Goal: Task Accomplishment & Management: Use online tool/utility

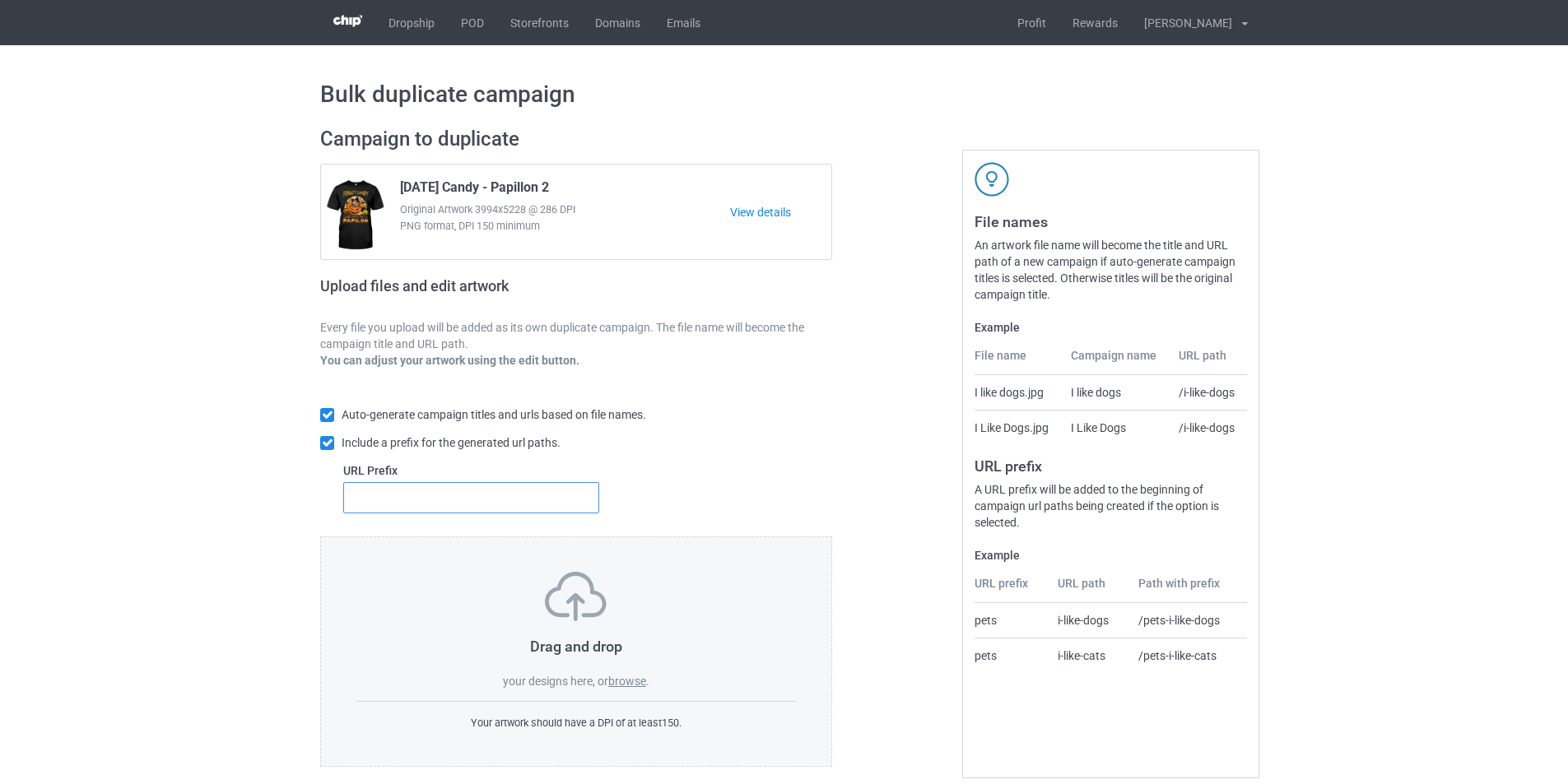
click at [530, 503] on input "text" at bounding box center [470, 498] width 256 height 32
type input "dmt-"
click at [618, 675] on label "browse" at bounding box center [627, 680] width 38 height 13
click at [0, 0] on input "browse" at bounding box center [0, 0] width 0 height 0
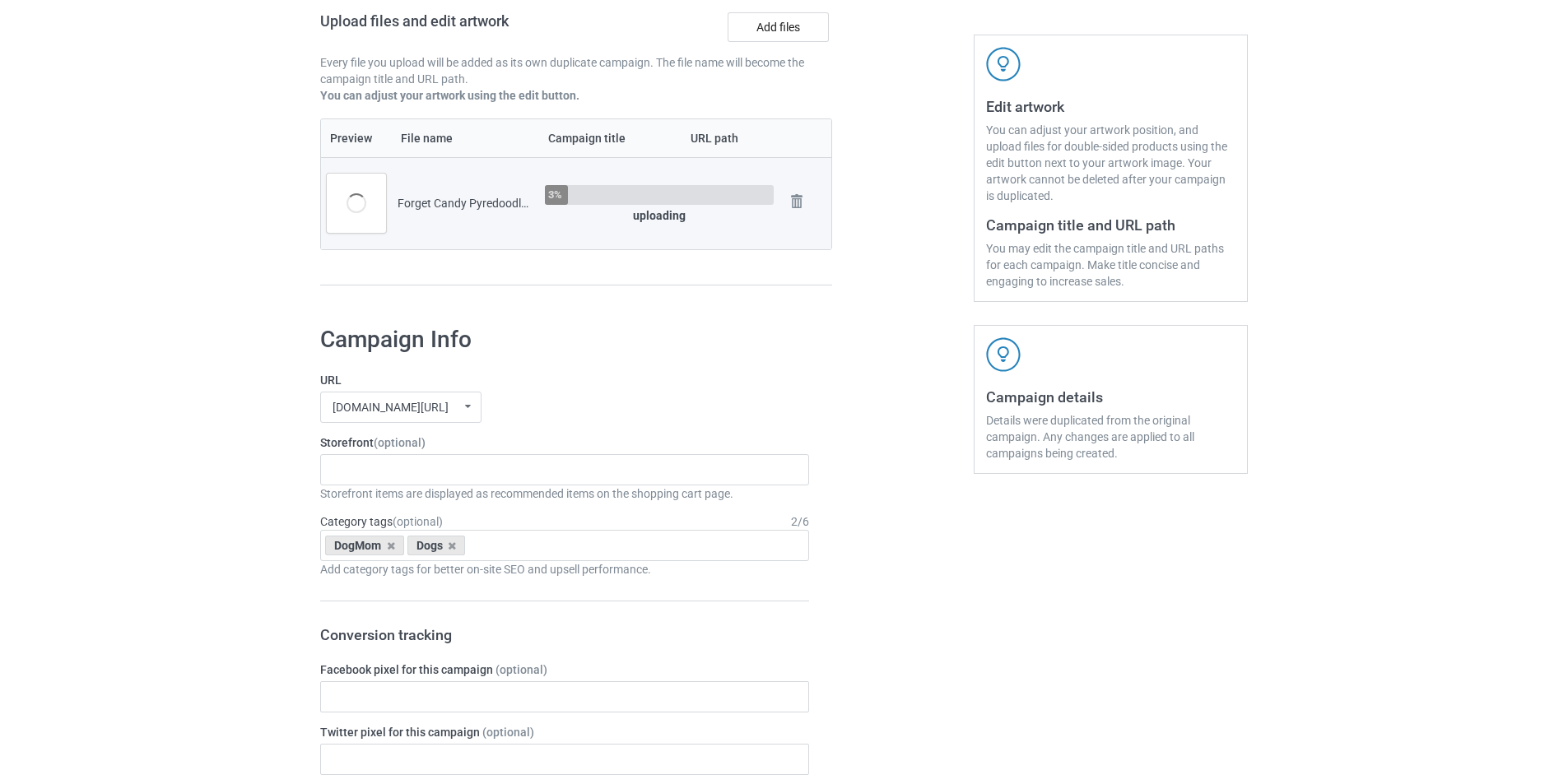
scroll to position [165, 0]
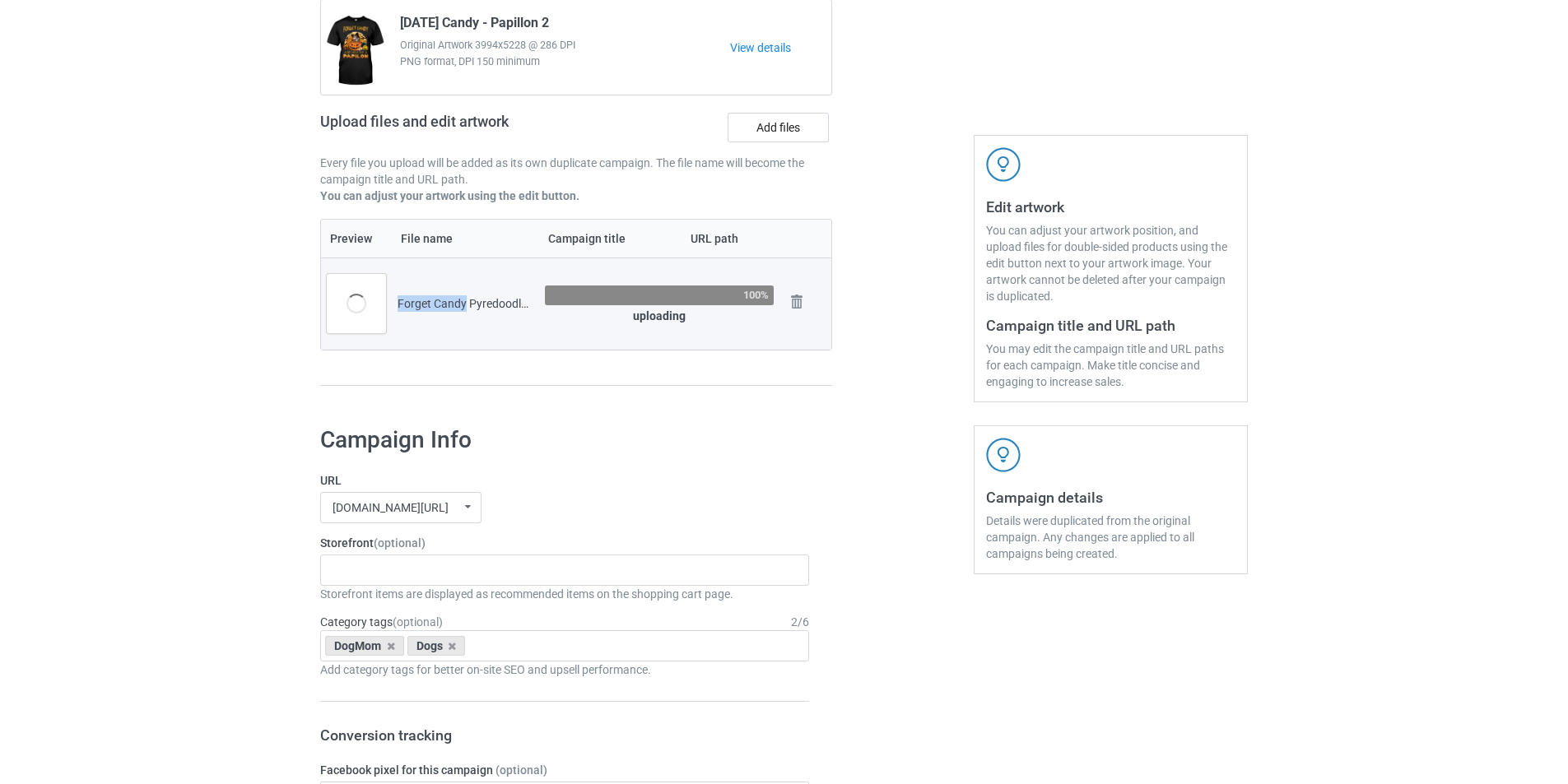
drag, startPoint x: 464, startPoint y: 299, endPoint x: 396, endPoint y: 298, distance: 68.0
click at [396, 298] on td "Forget Candy Pyredoodle.png" at bounding box center [464, 303] width 147 height 92
copy div "Forget Candy"
click at [411, 565] on div "Santa Xmas Dogs Santa Mom Dogs Reindeer Horn Dogs Explain Dogs Snow Paw Dogs Pu…" at bounding box center [564, 570] width 489 height 32
paste input "Forget Candy"
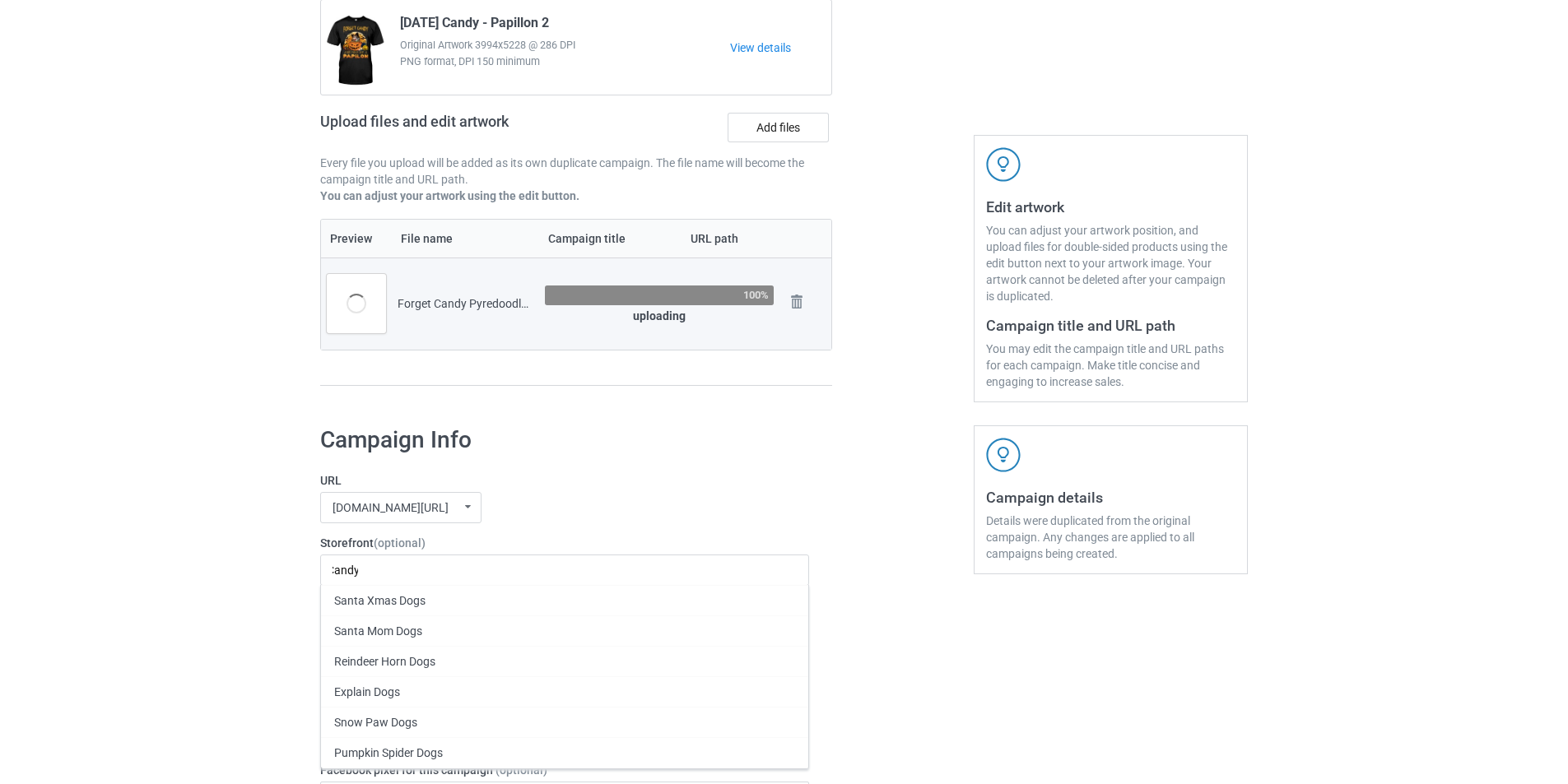
scroll to position [0, 0]
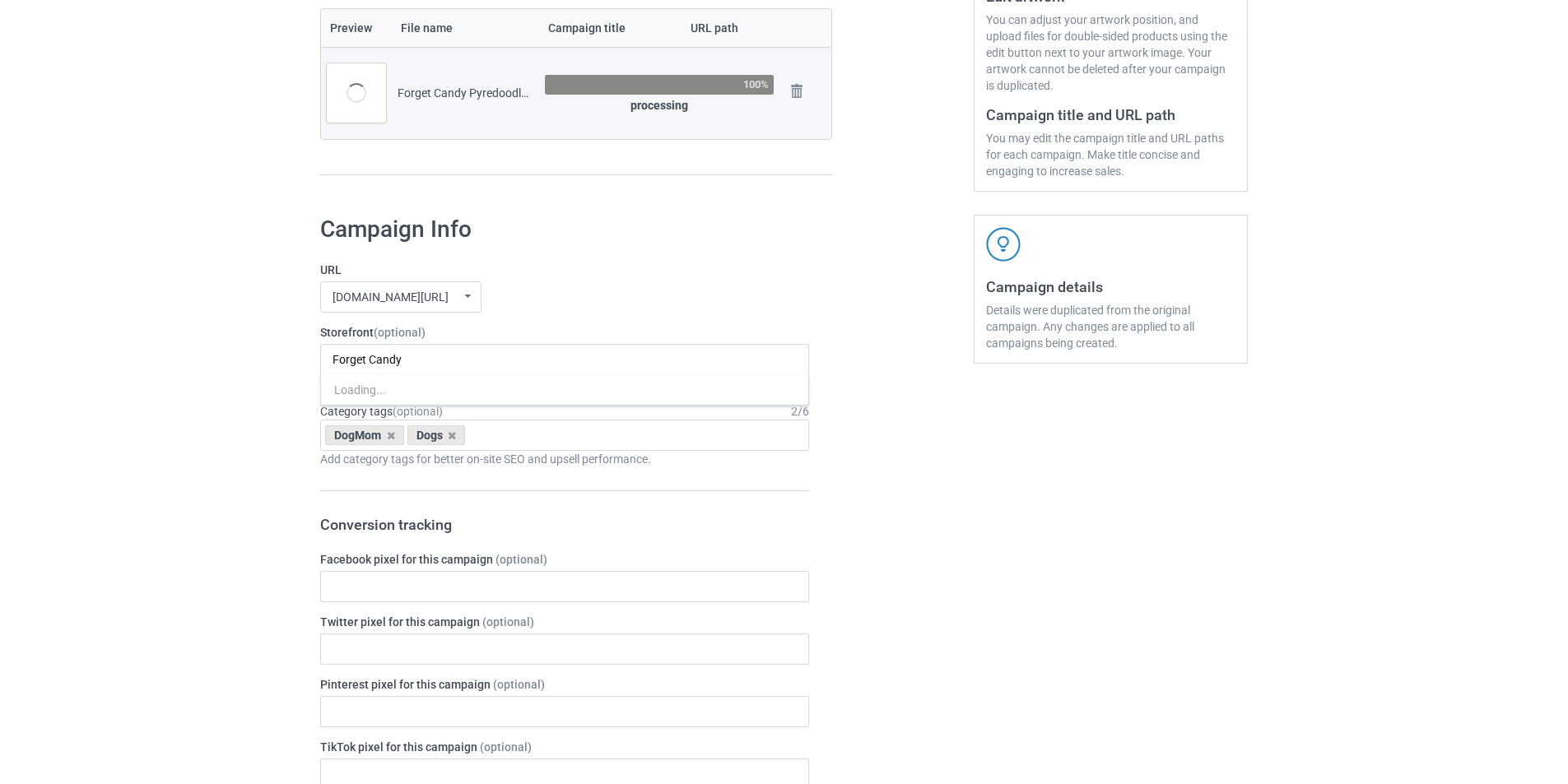
scroll to position [411, 0]
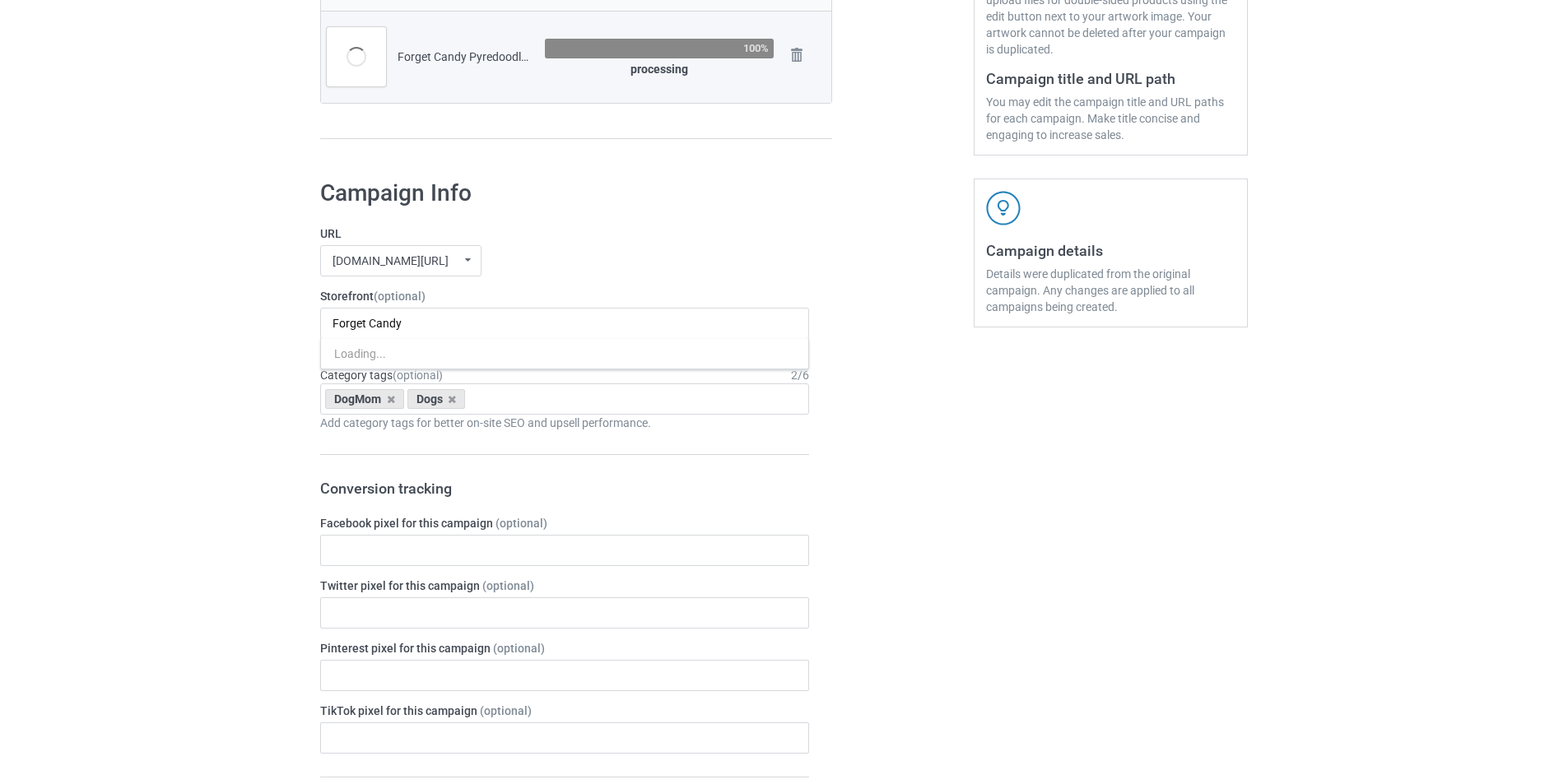
type input "Forget Candy"
click at [662, 240] on label "URL" at bounding box center [564, 233] width 489 height 17
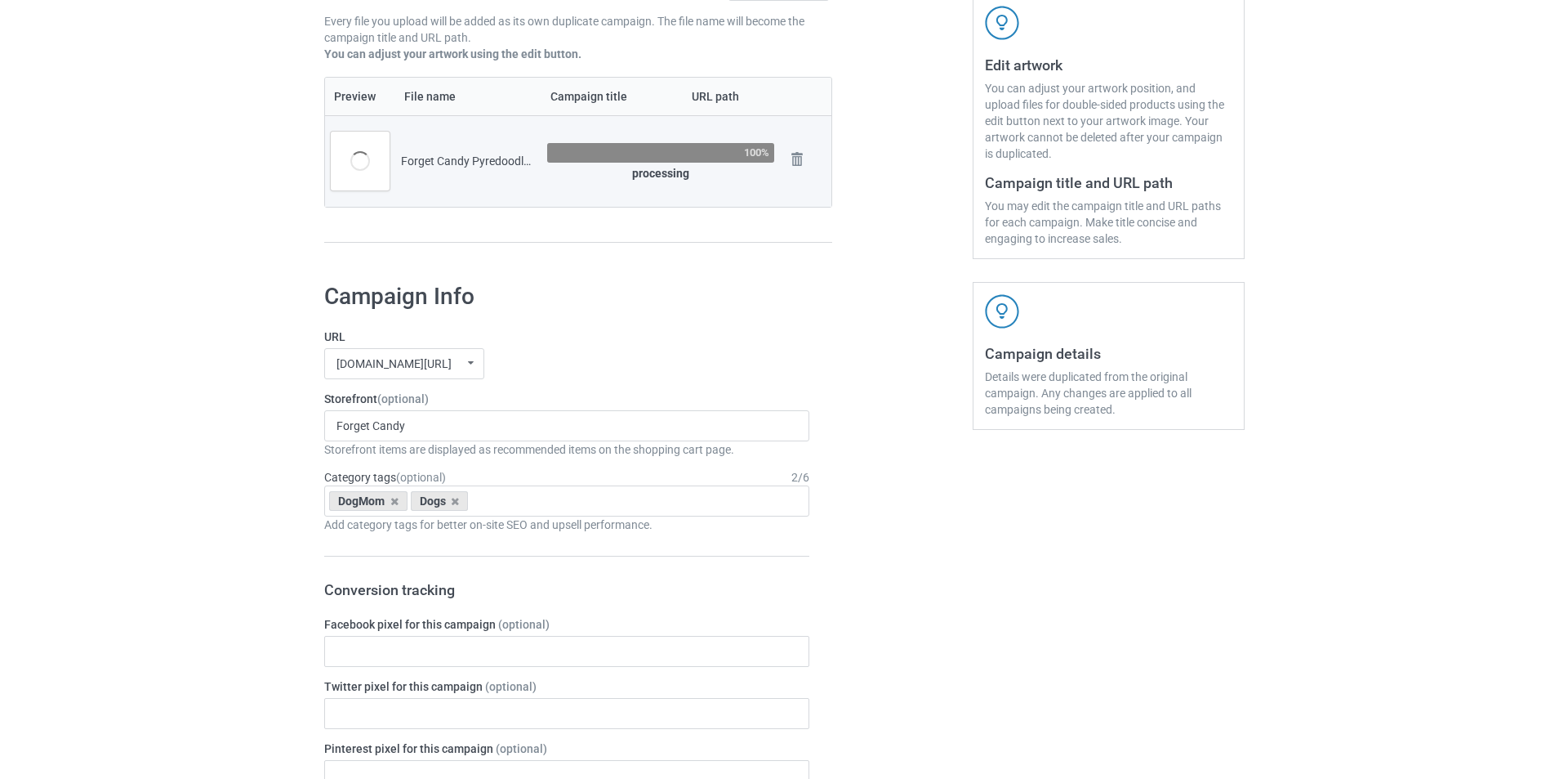
scroll to position [164, 0]
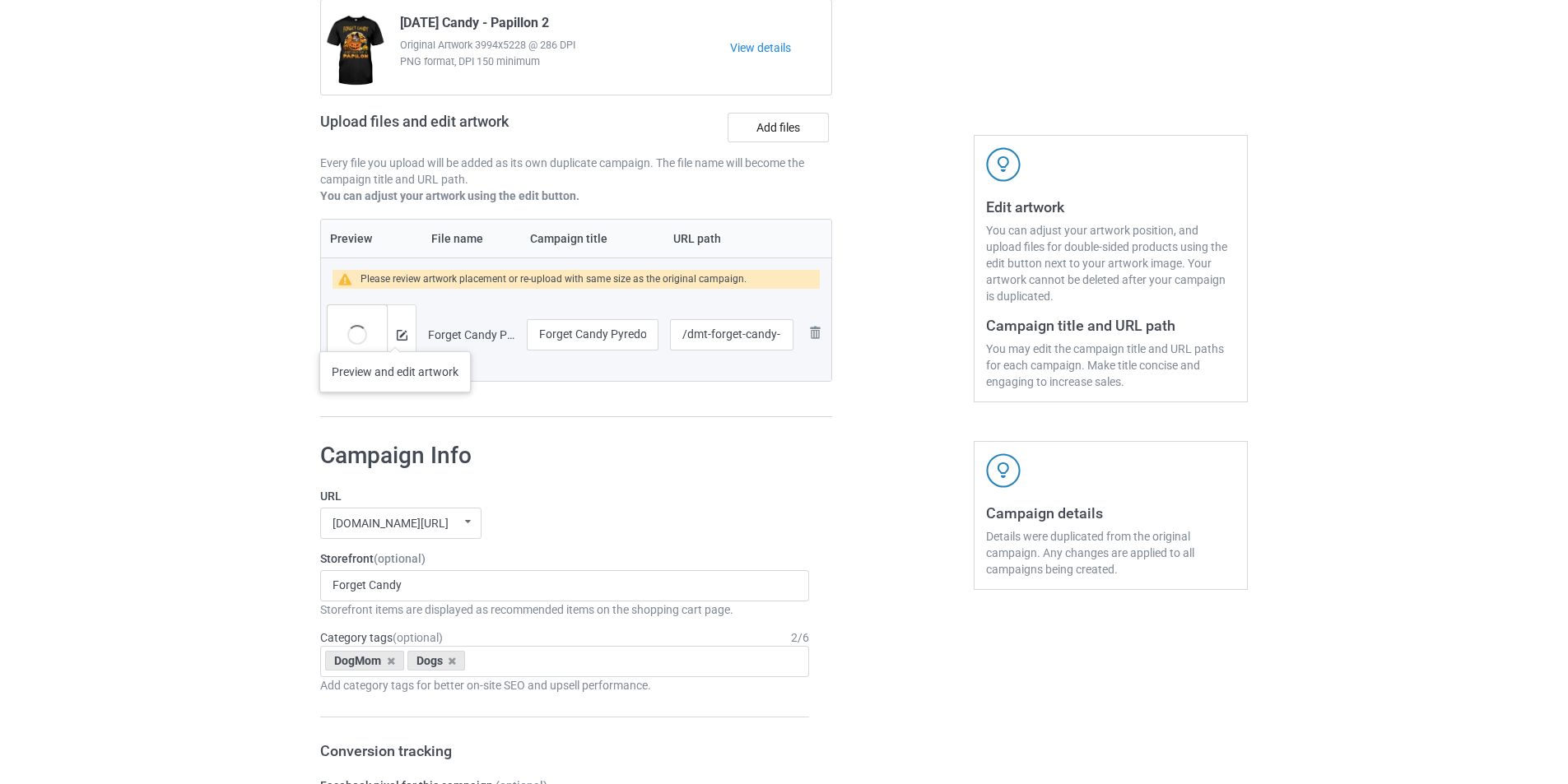
click at [396, 335] on div at bounding box center [400, 335] width 29 height 59
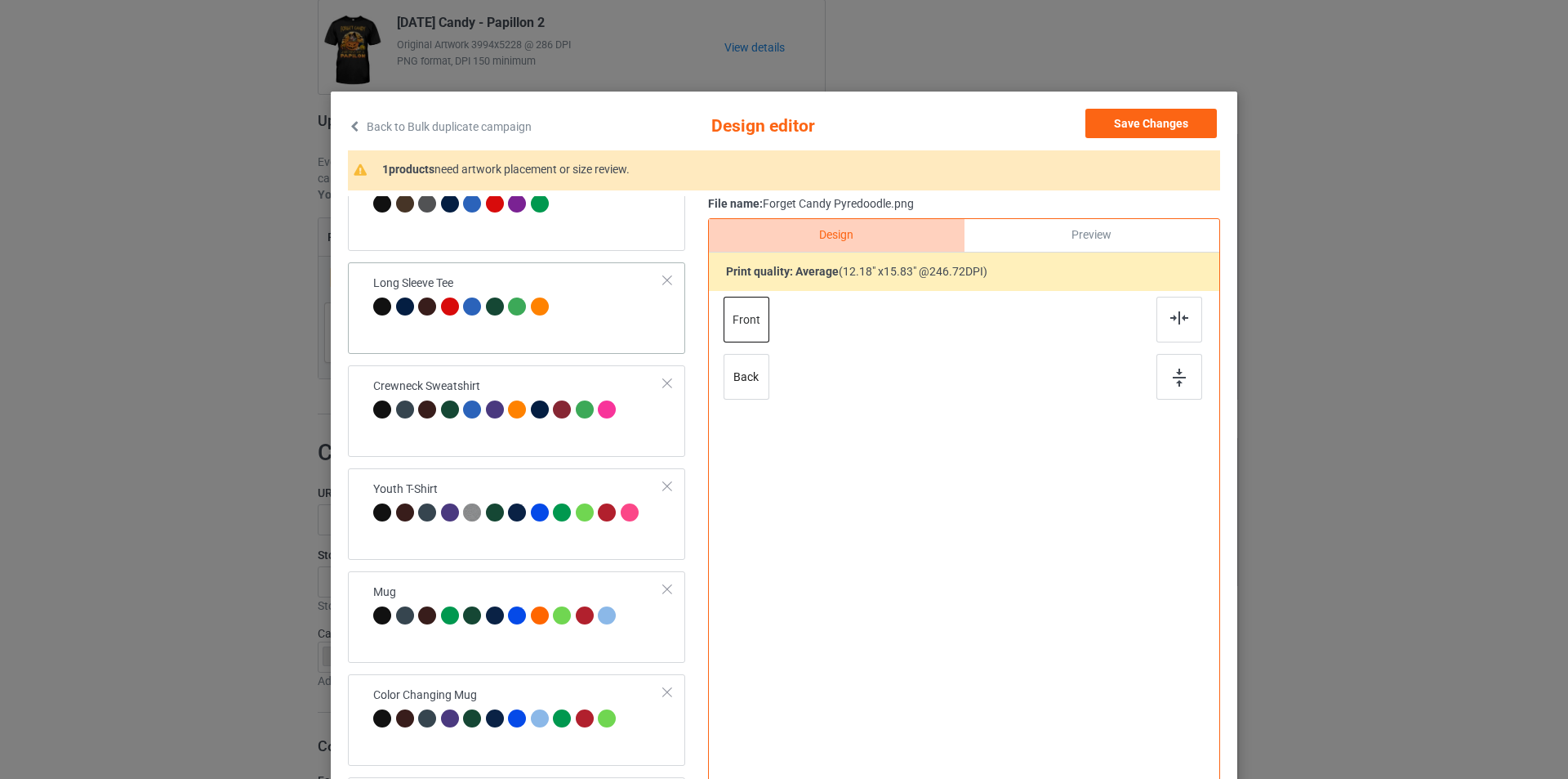
scroll to position [484, 0]
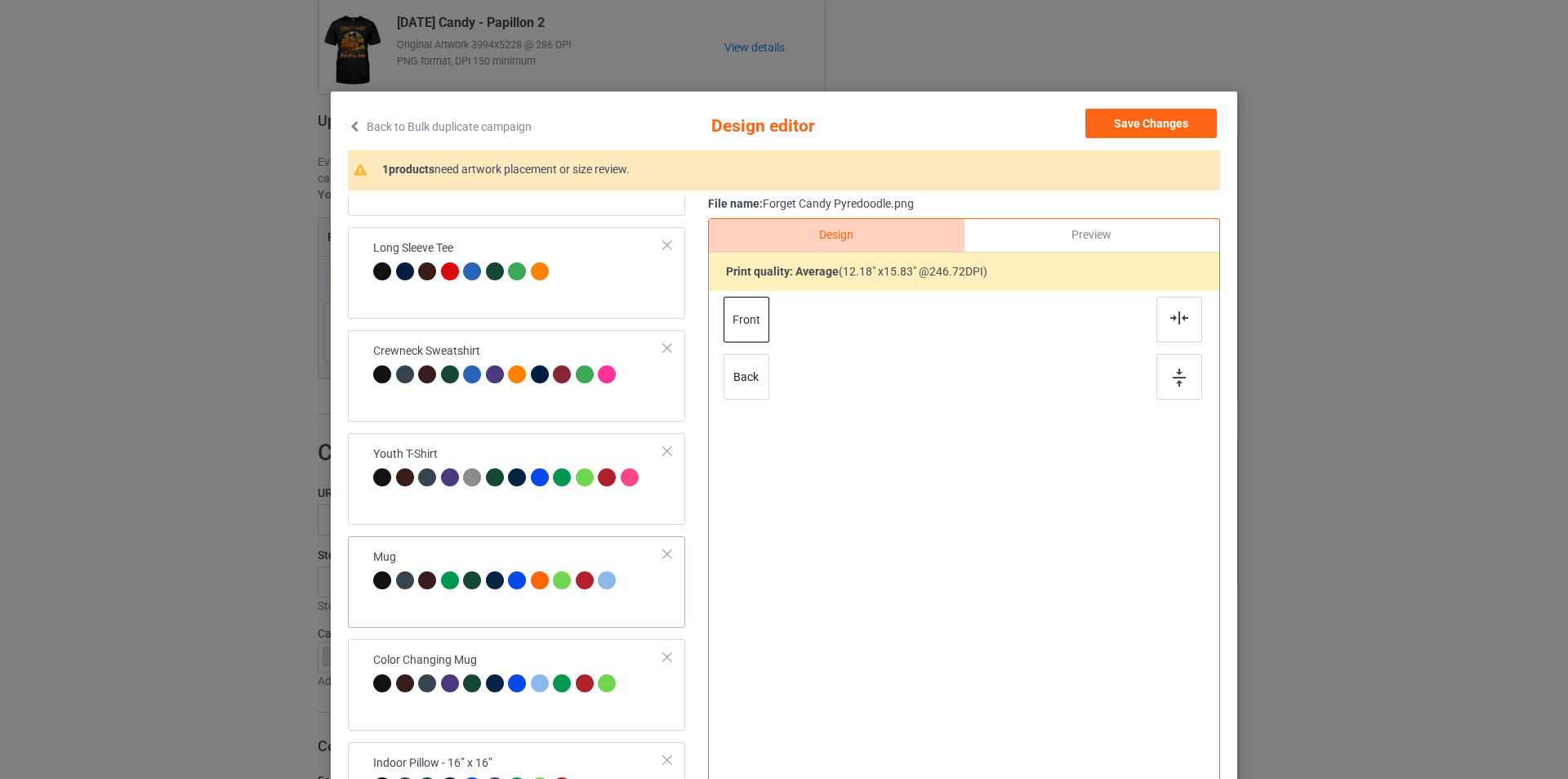
click at [546, 557] on div "Mug" at bounding box center [497, 568] width 247 height 38
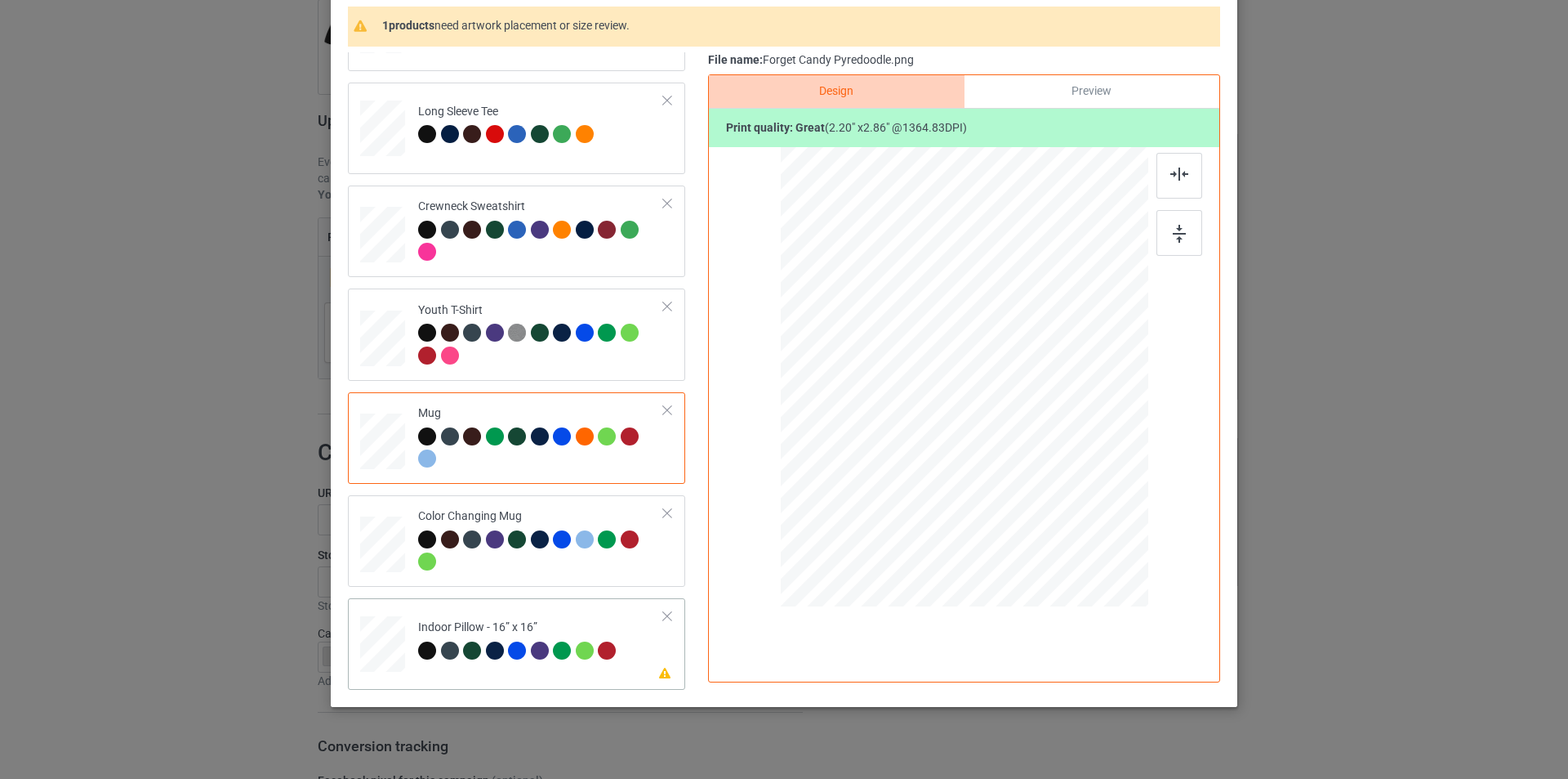
scroll to position [164, 0]
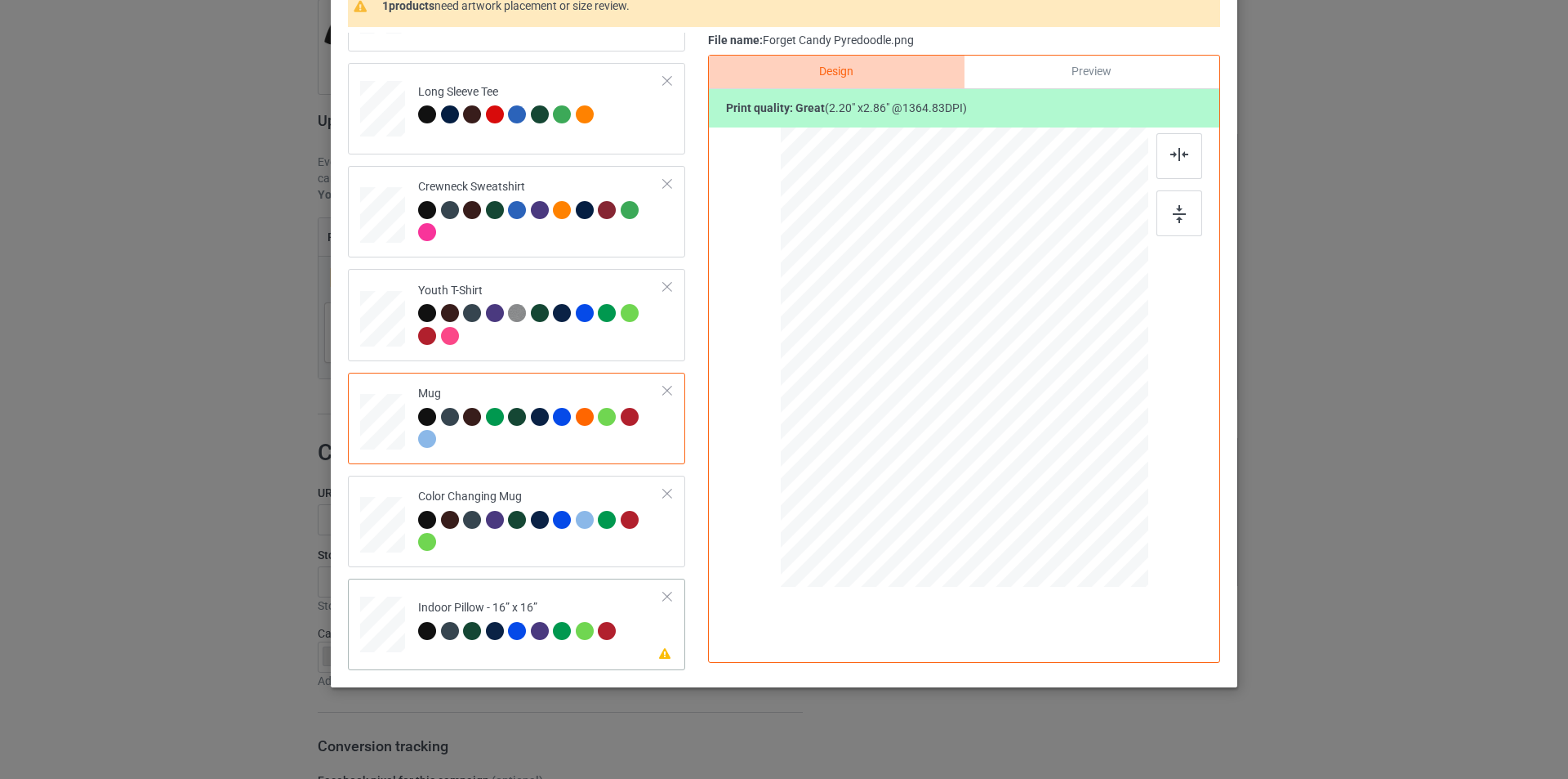
click at [599, 605] on div "Indoor Pillow - 16” x 16”" at bounding box center [519, 618] width 203 height 38
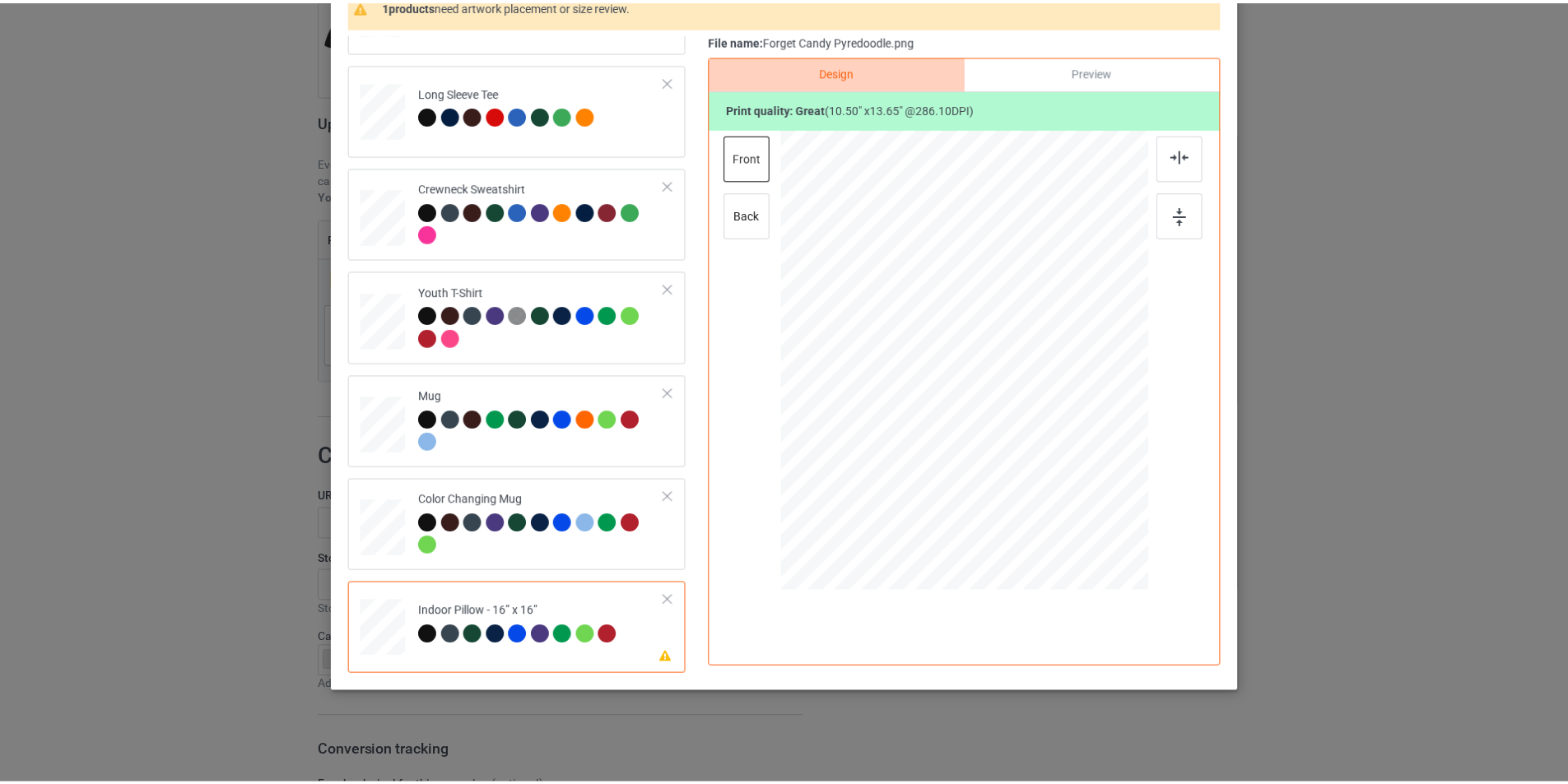
scroll to position [0, 0]
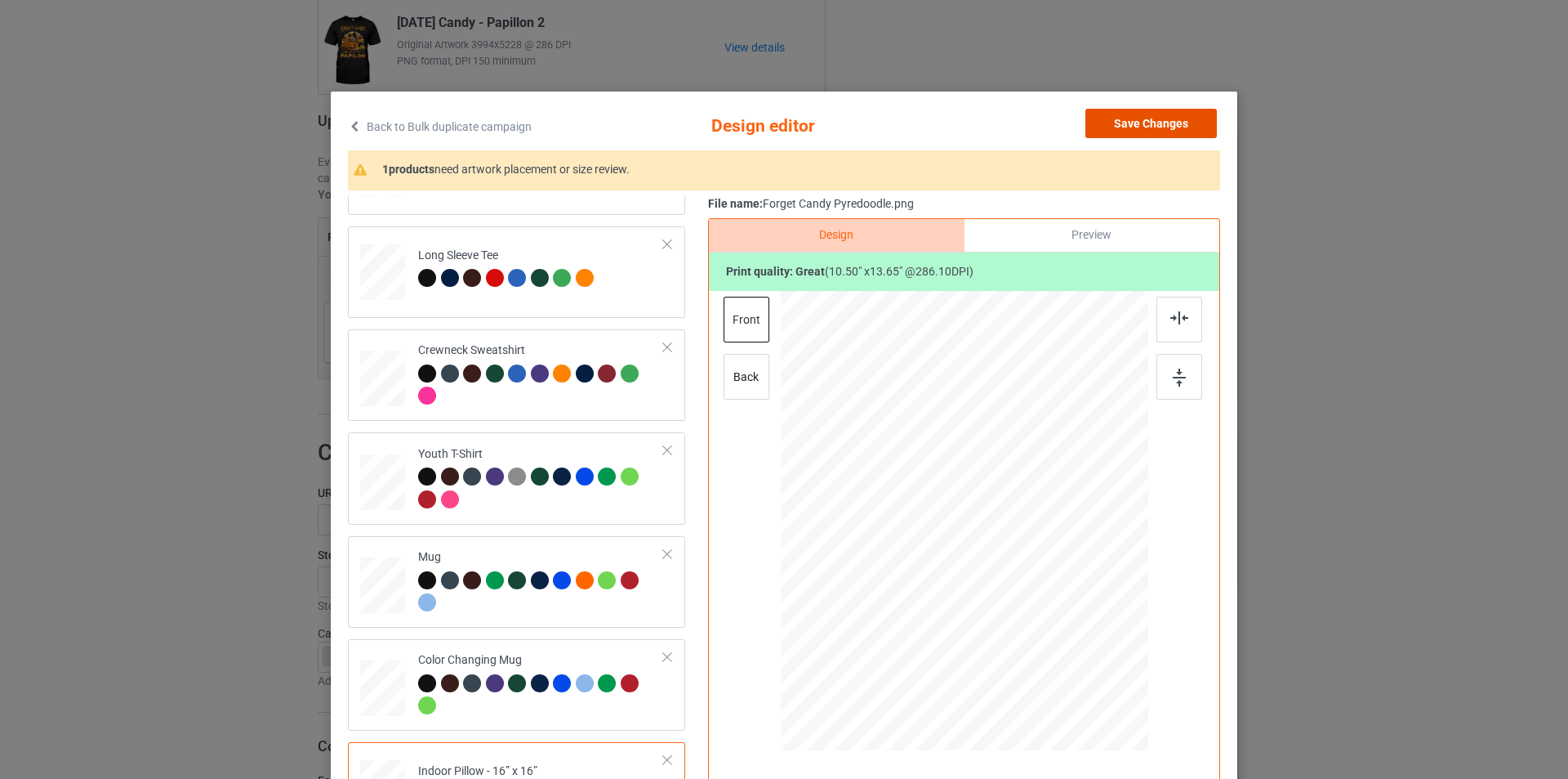
click at [1138, 134] on button "Save Changes" at bounding box center [1151, 124] width 131 height 29
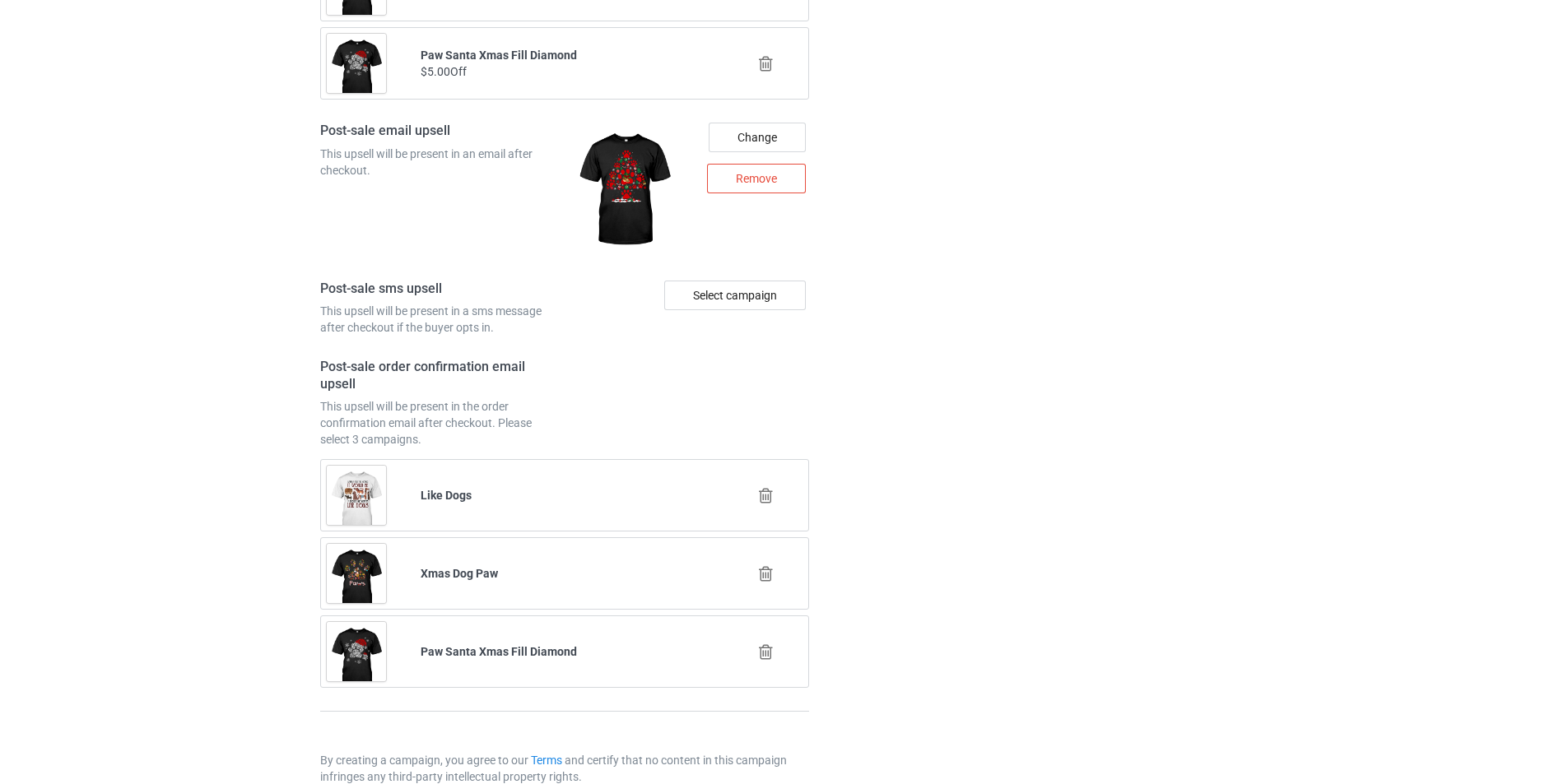
scroll to position [2221, 0]
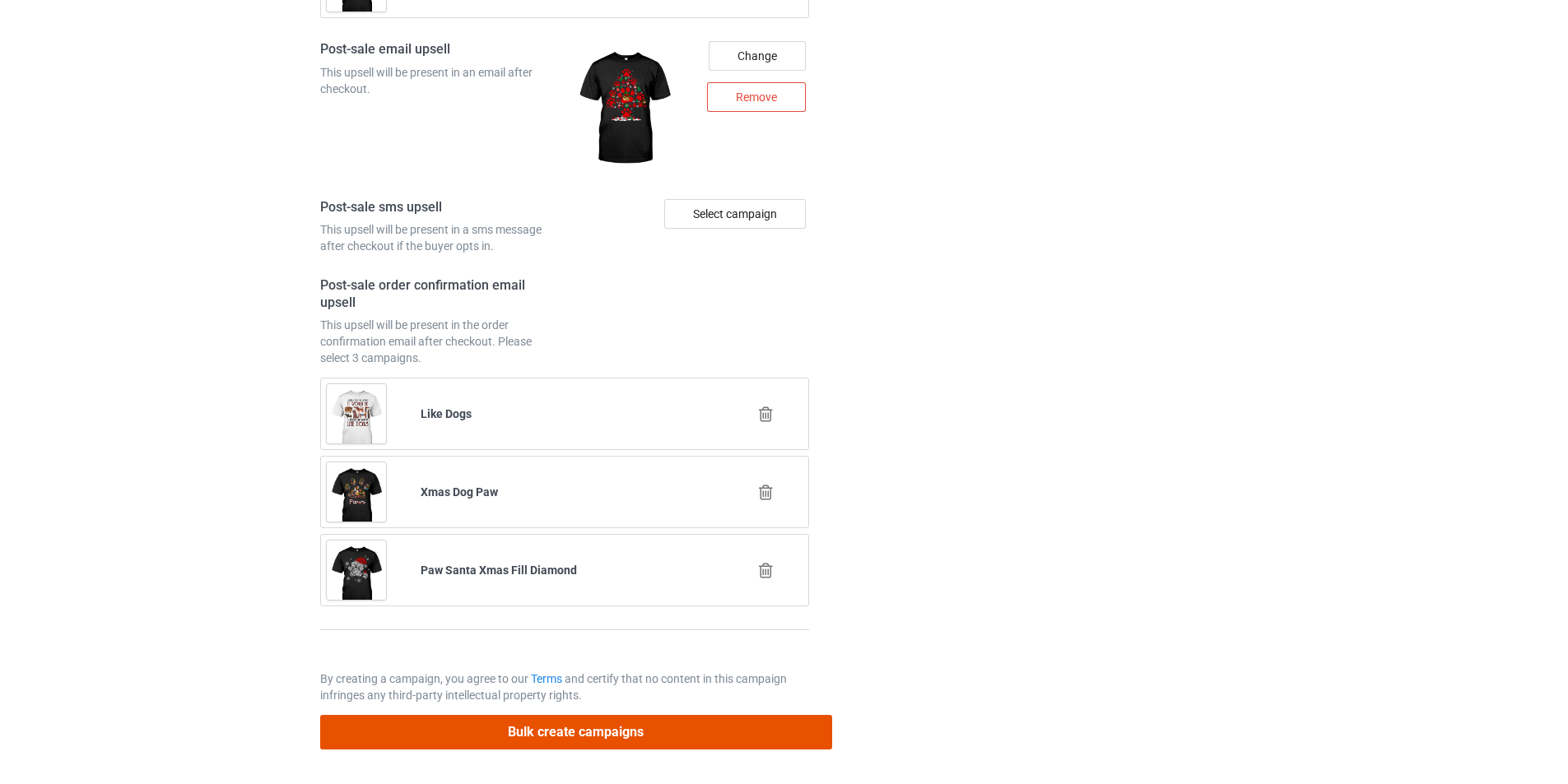
click at [677, 731] on button "Bulk create campaigns" at bounding box center [576, 732] width 512 height 34
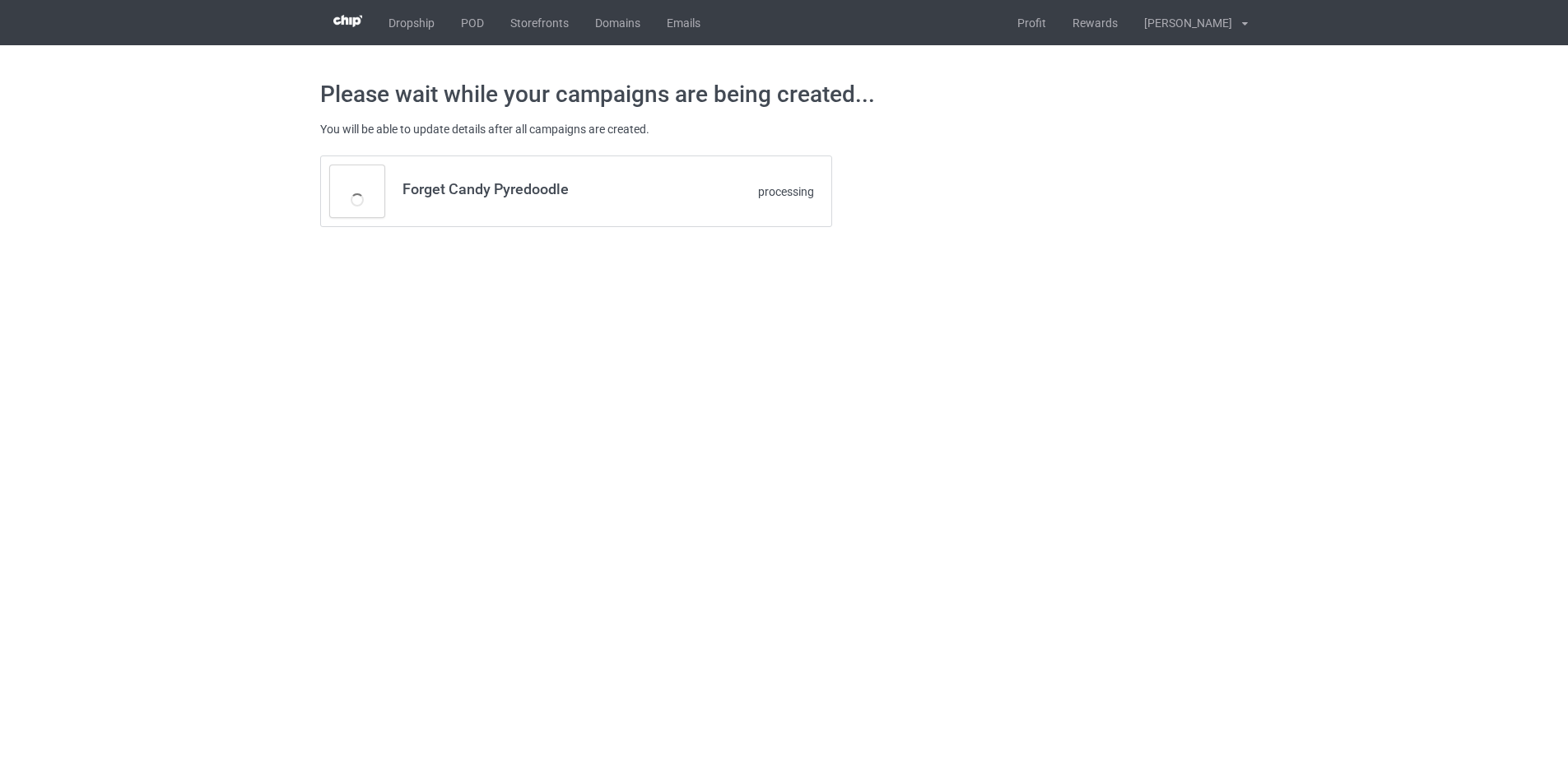
scroll to position [0, 0]
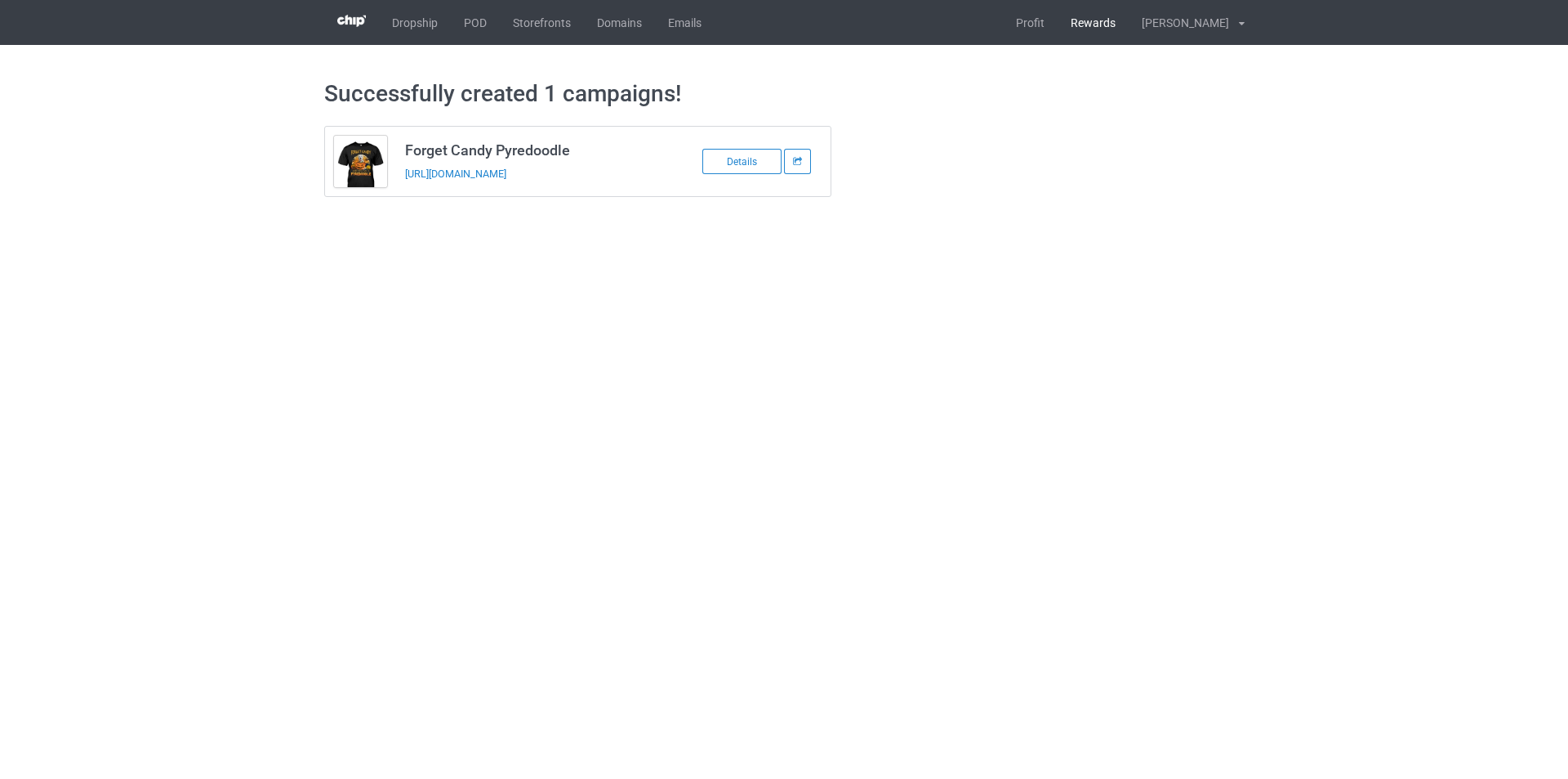
click at [1112, 12] on link "Rewards" at bounding box center [1093, 23] width 71 height 45
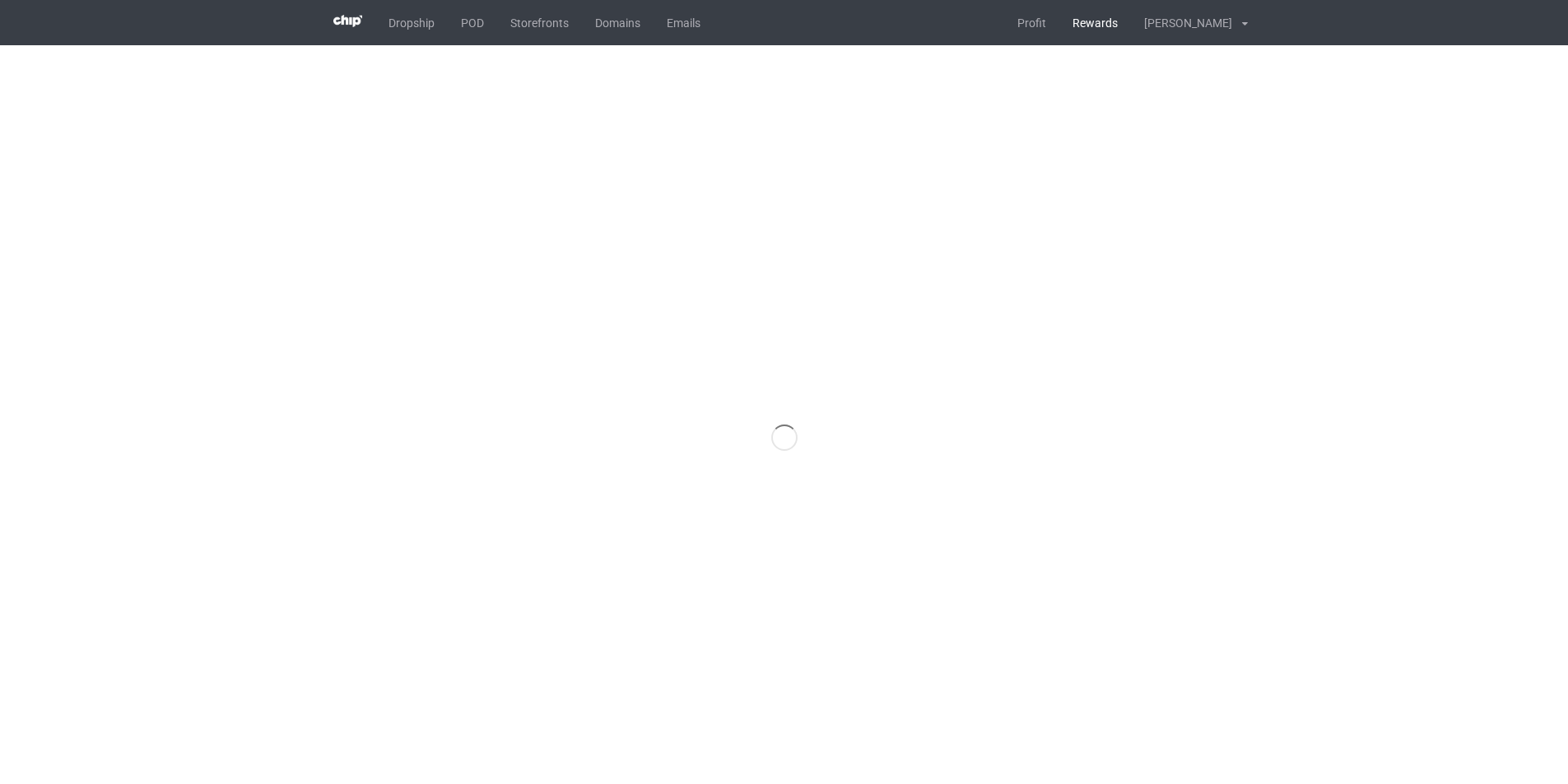
click at [1106, 20] on span "Rewards" at bounding box center [1095, 23] width 71 height 45
click at [1059, 31] on link "Profit" at bounding box center [1032, 23] width 55 height 45
